Goal: Complete application form

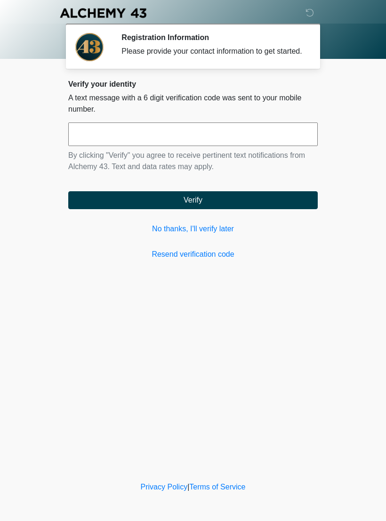
click at [222, 134] on input "text" at bounding box center [193, 135] width 250 height 24
type input "******"
click at [252, 207] on button "Verify" at bounding box center [193, 200] width 250 height 18
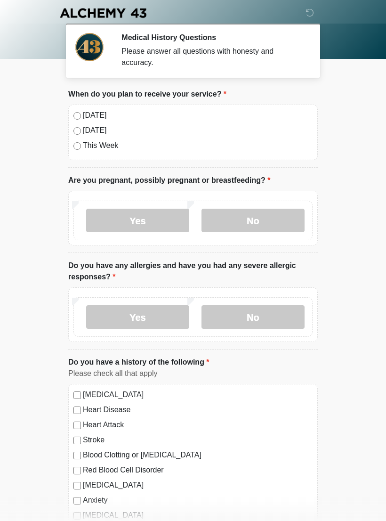
click at [269, 215] on label "No" at bounding box center [253, 221] width 103 height 24
click at [270, 310] on label "No" at bounding box center [253, 317] width 103 height 24
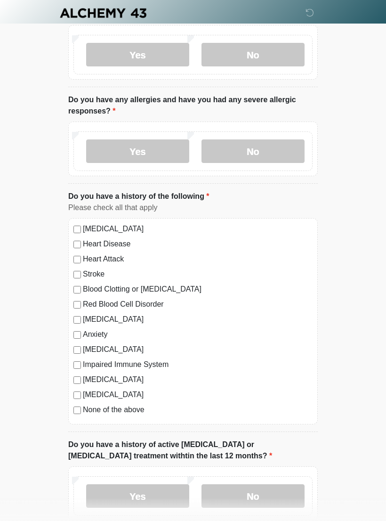
scroll to position [166, 0]
click at [86, 411] on label "None of the above" at bounding box center [198, 409] width 230 height 11
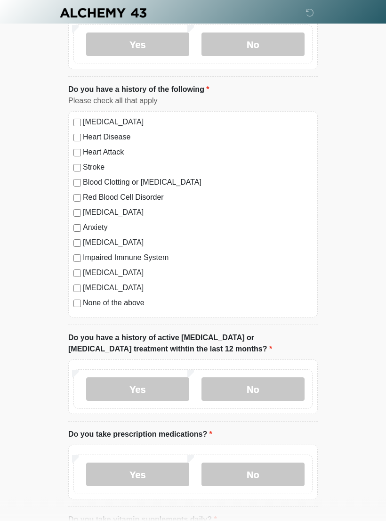
click at [275, 390] on label "No" at bounding box center [253, 390] width 103 height 24
click at [262, 480] on label "No" at bounding box center [253, 475] width 103 height 24
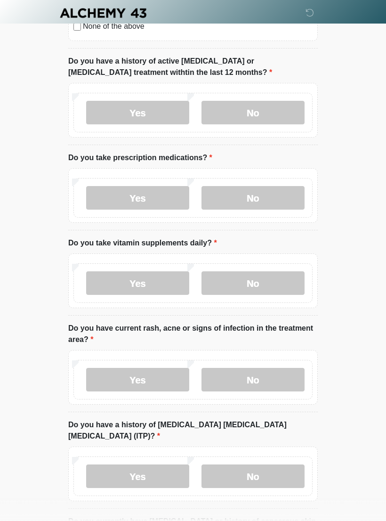
scroll to position [551, 0]
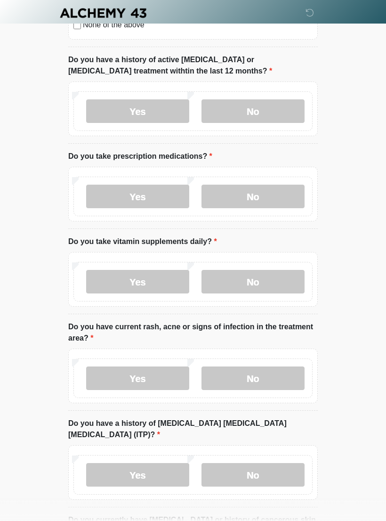
click at [262, 275] on label "No" at bounding box center [253, 282] width 103 height 24
click at [271, 368] on label "No" at bounding box center [253, 379] width 103 height 24
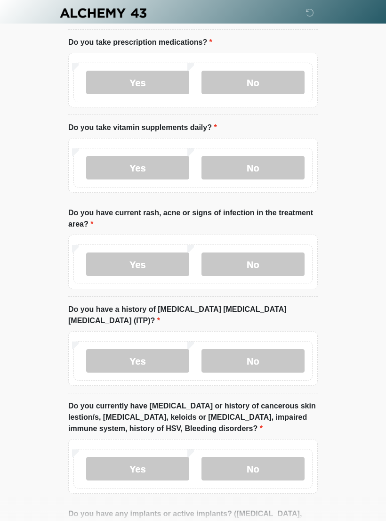
scroll to position [667, 0]
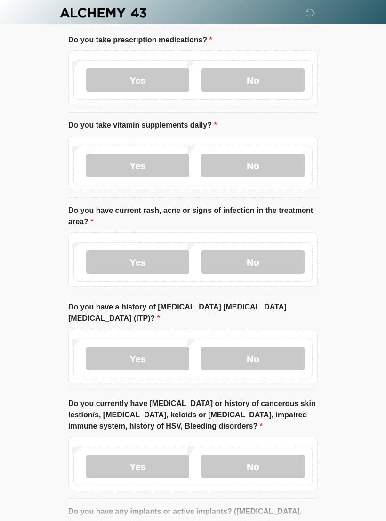
click at [263, 347] on label "No" at bounding box center [253, 359] width 103 height 24
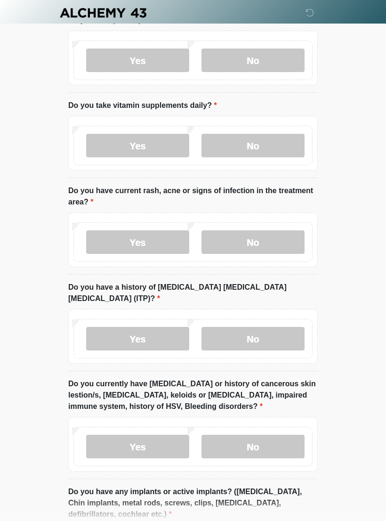
scroll to position [739, 0]
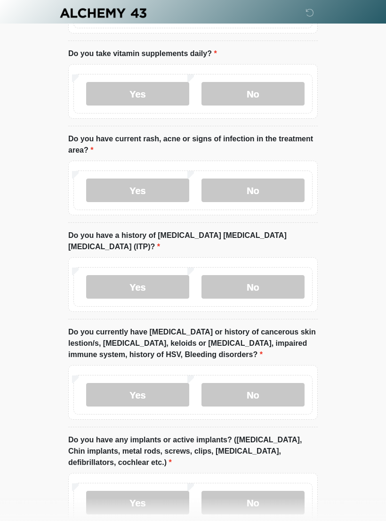
click at [267, 383] on label "No" at bounding box center [253, 395] width 103 height 24
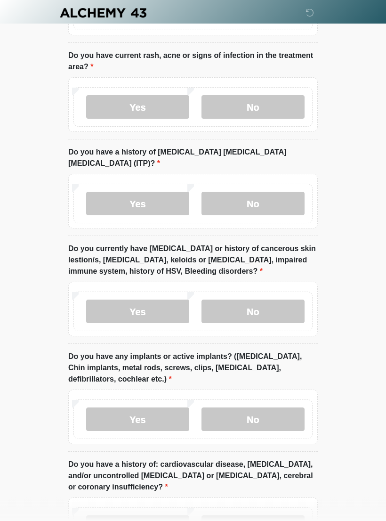
scroll to position [829, 0]
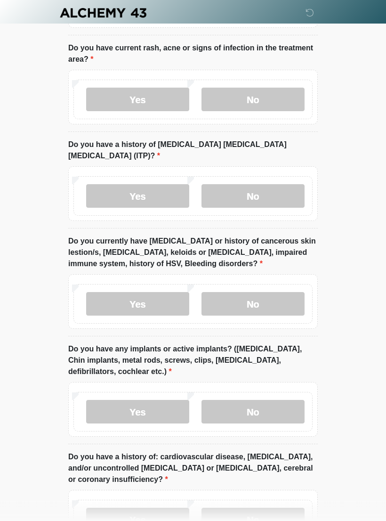
click at [268, 401] on label "No" at bounding box center [253, 413] width 103 height 24
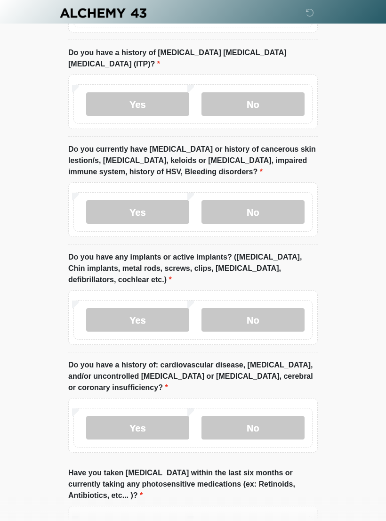
scroll to position [930, 0]
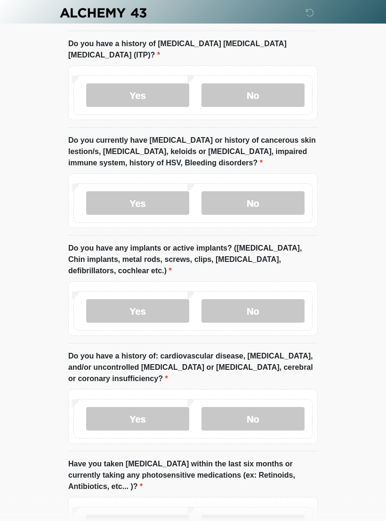
click at [273, 408] on label "No" at bounding box center [253, 420] width 103 height 24
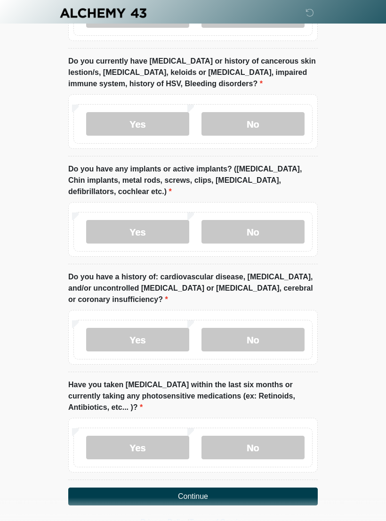
scroll to position [1016, 0]
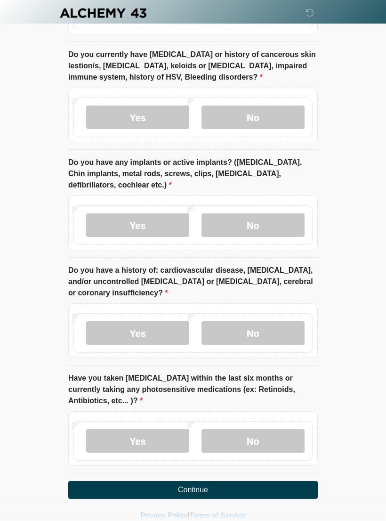
click at [274, 429] on label "No" at bounding box center [253, 441] width 103 height 24
click at [247, 481] on button "Continue" at bounding box center [193, 490] width 250 height 18
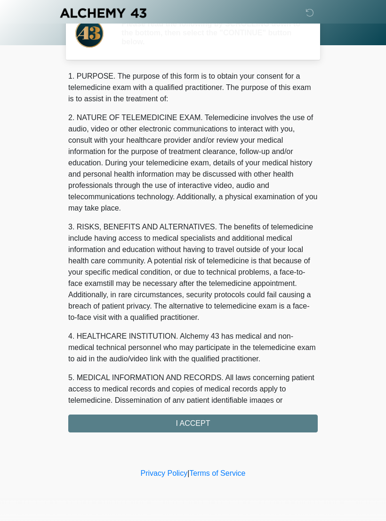
scroll to position [0, 0]
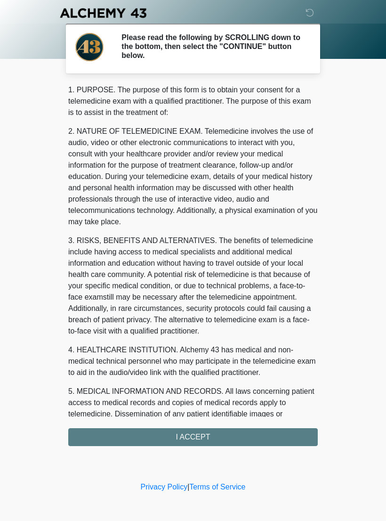
click at [243, 439] on div "1. PURPOSE. The purpose of this form is to obtain your consent for a telemedici…" at bounding box center [193, 265] width 250 height 362
click at [222, 441] on div "1. PURPOSE. The purpose of this form is to obtain your consent for a telemedici…" at bounding box center [193, 265] width 250 height 362
click at [221, 434] on div "1. PURPOSE. The purpose of this form is to obtain your consent for a telemedici…" at bounding box center [193, 265] width 250 height 362
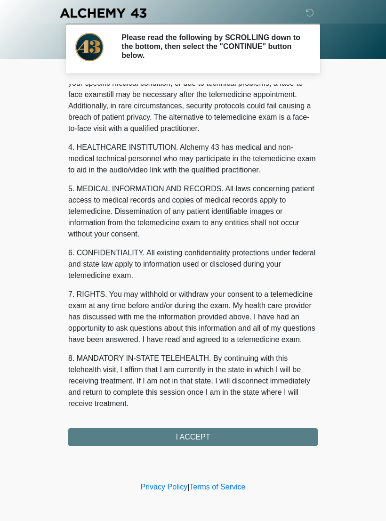
scroll to position [214, 0]
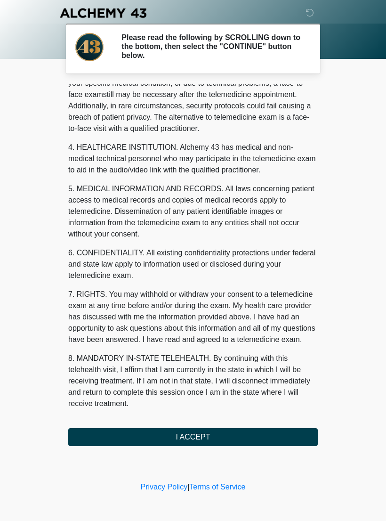
click at [207, 440] on button "I ACCEPT" at bounding box center [193, 437] width 250 height 18
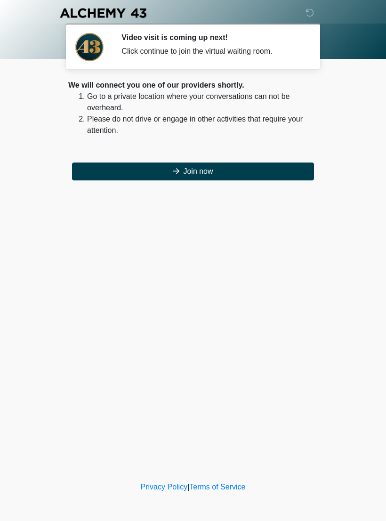
click at [227, 172] on button "Join now" at bounding box center [193, 172] width 242 height 18
